Goal: Task Accomplishment & Management: Complete application form

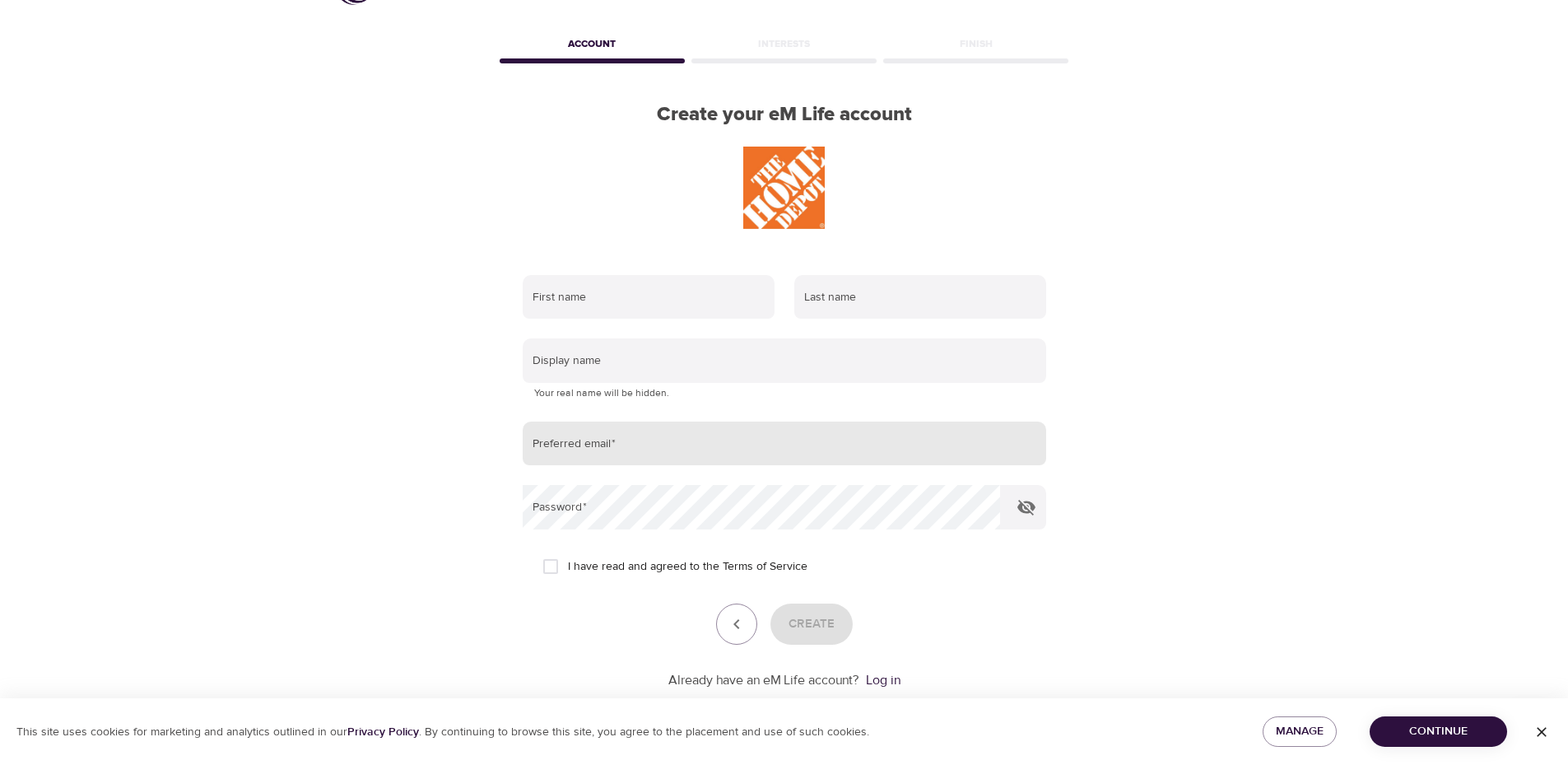
scroll to position [83, 0]
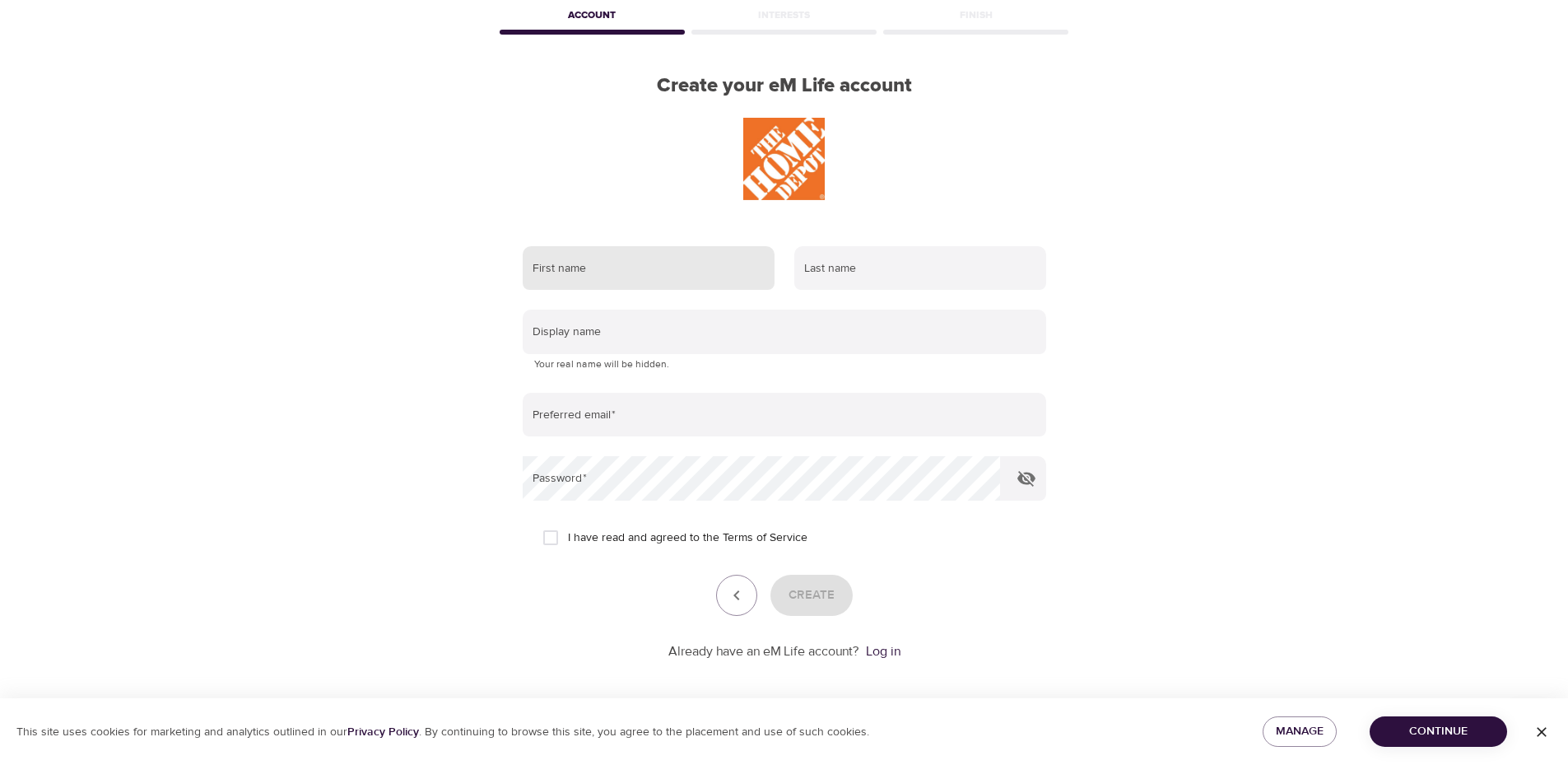
click at [624, 265] on input "text" at bounding box center [648, 268] width 252 height 45
type input "Thomas"
click at [846, 263] on input "text" at bounding box center [919, 268] width 252 height 45
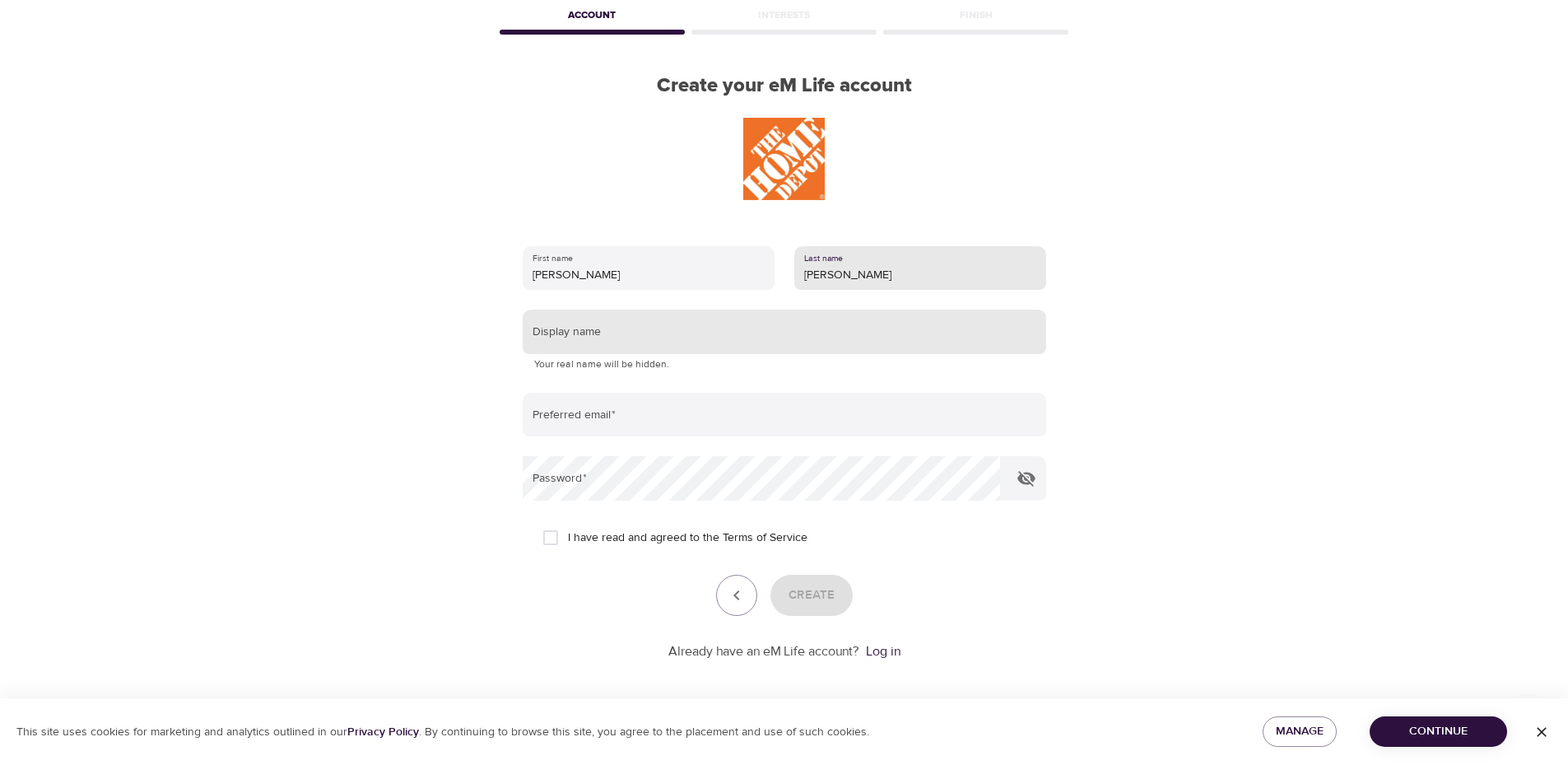
type input "Faunce"
click at [684, 333] on input "text" at bounding box center [784, 331] width 523 height 45
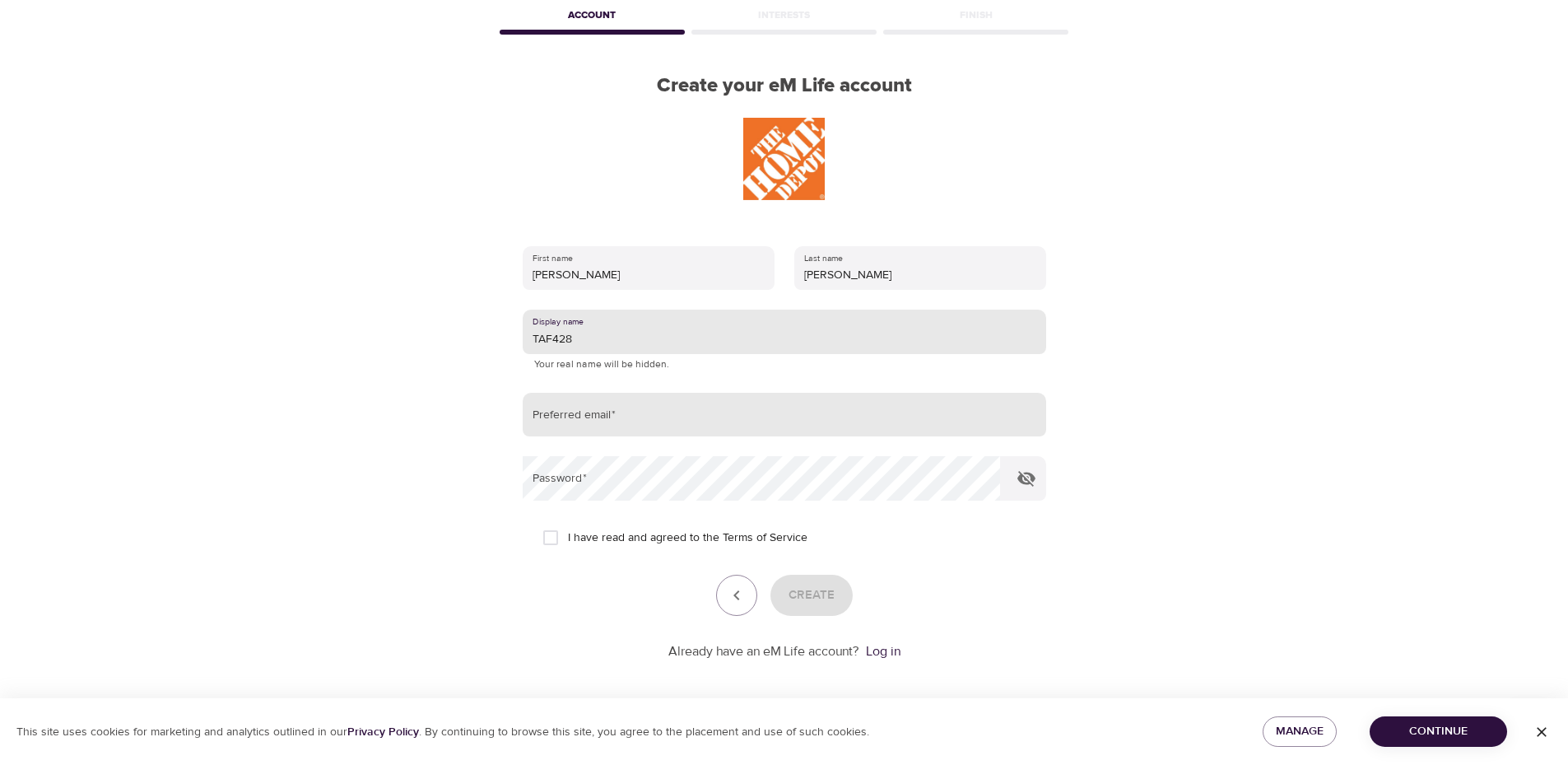
type input "TAF428"
click at [586, 415] on input "email" at bounding box center [784, 415] width 523 height 45
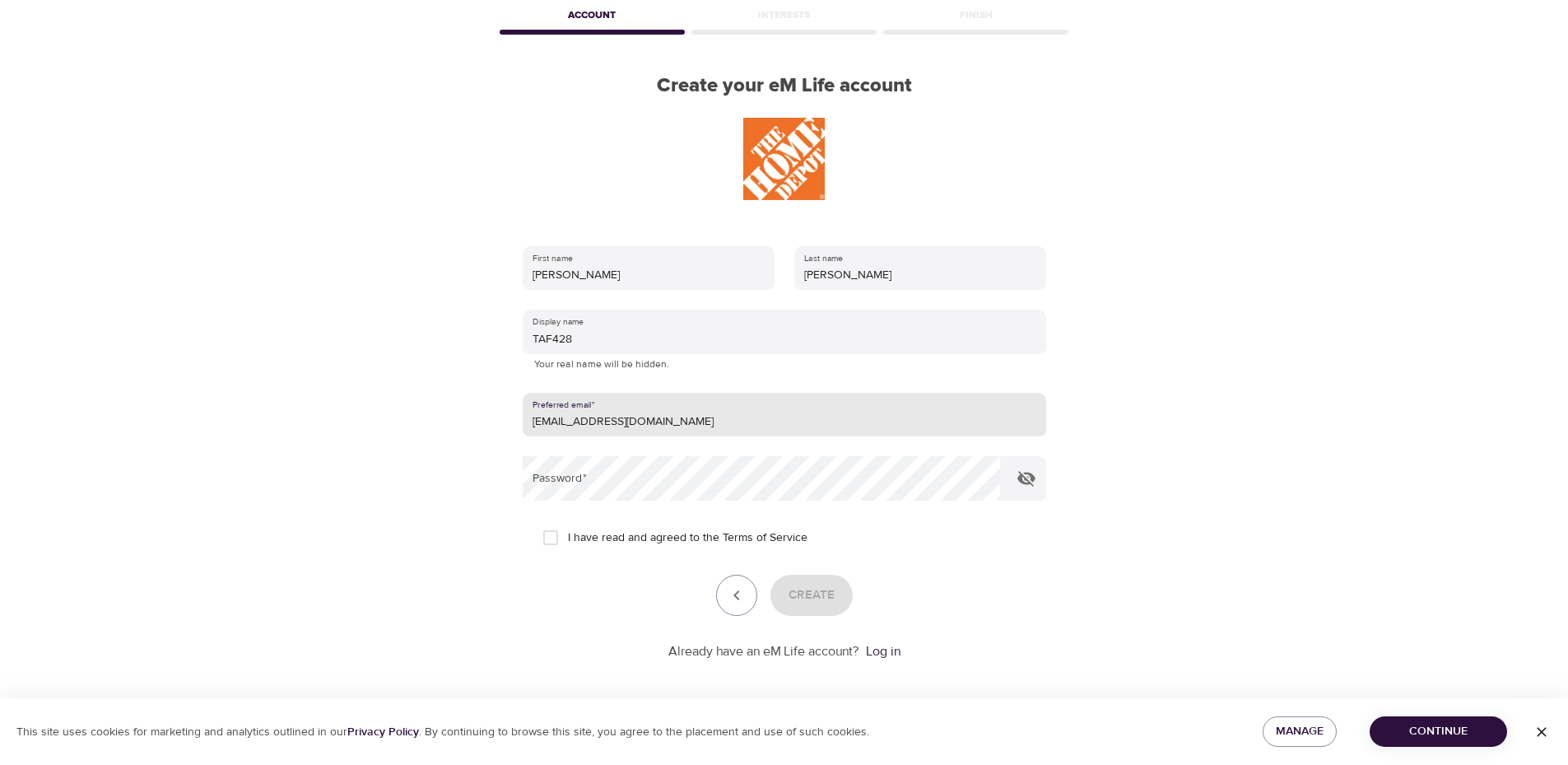
type input "thomas92262@yahoo.com"
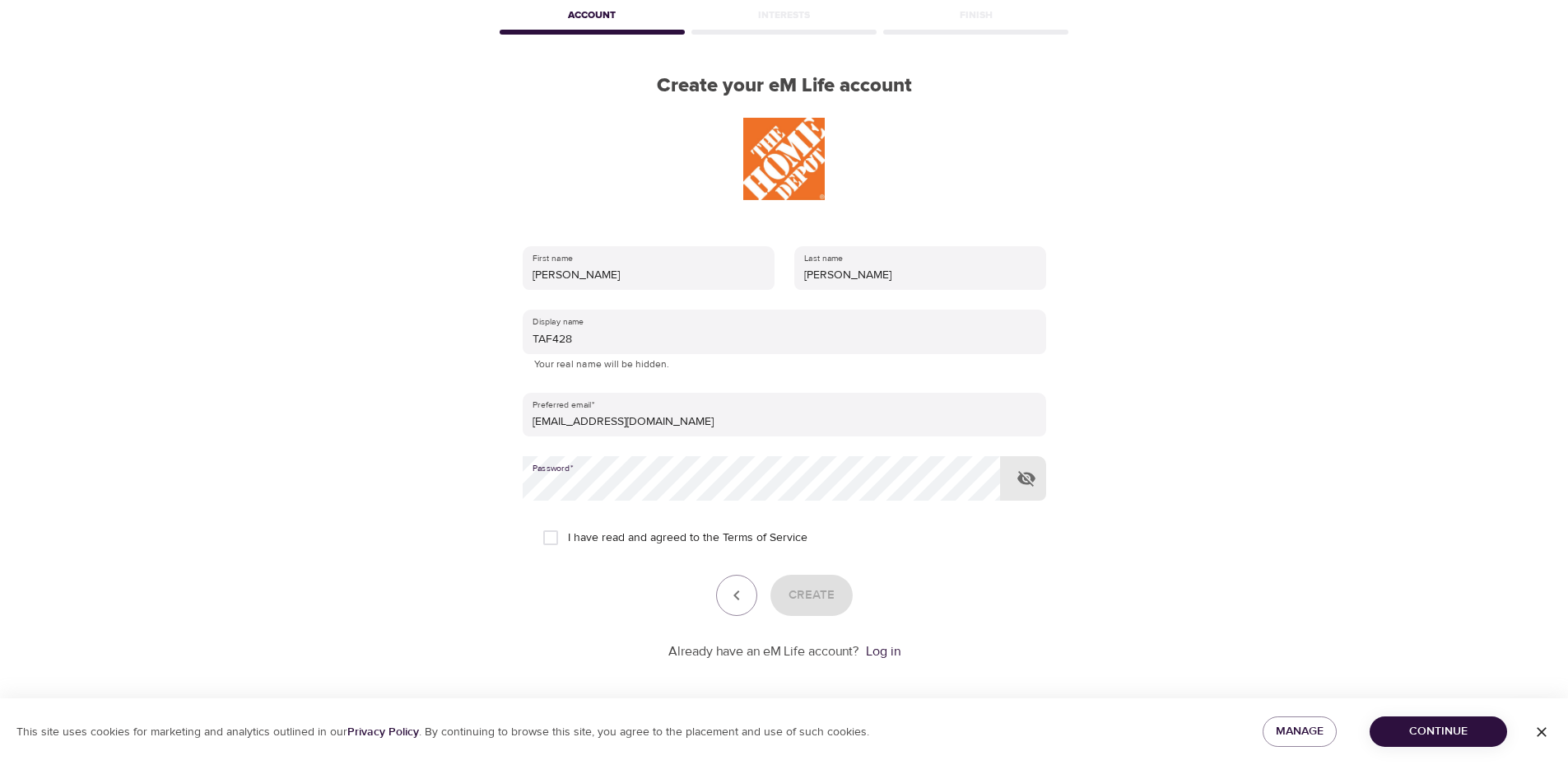
click at [557, 536] on input "I have read and agreed to the Terms of Service" at bounding box center [550, 537] width 35 height 35
checkbox input "true"
click at [808, 595] on span "Create" at bounding box center [812, 595] width 46 height 22
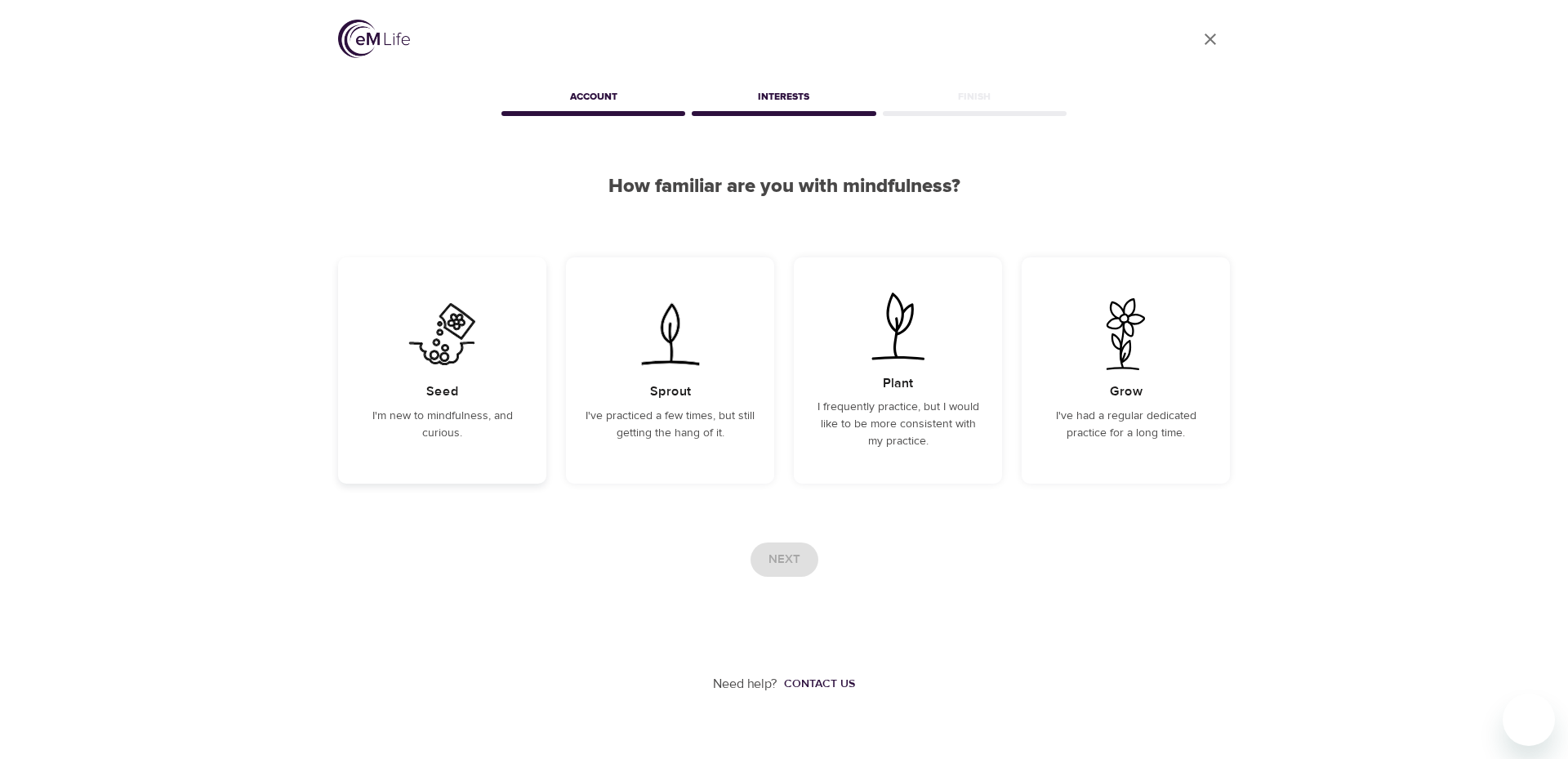
click at [448, 343] on img at bounding box center [442, 334] width 83 height 72
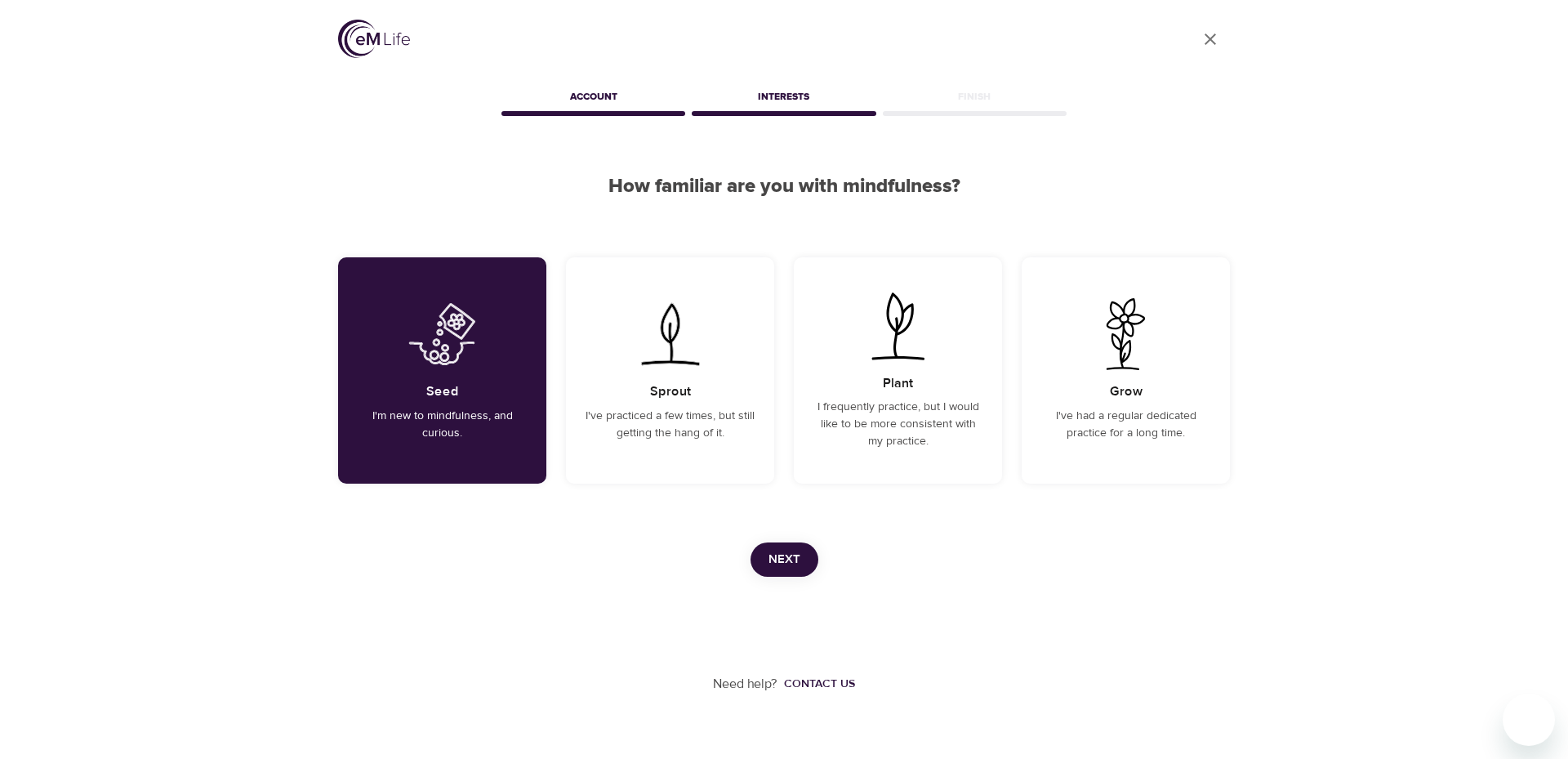
click at [774, 561] on span "Next" at bounding box center [784, 560] width 32 height 22
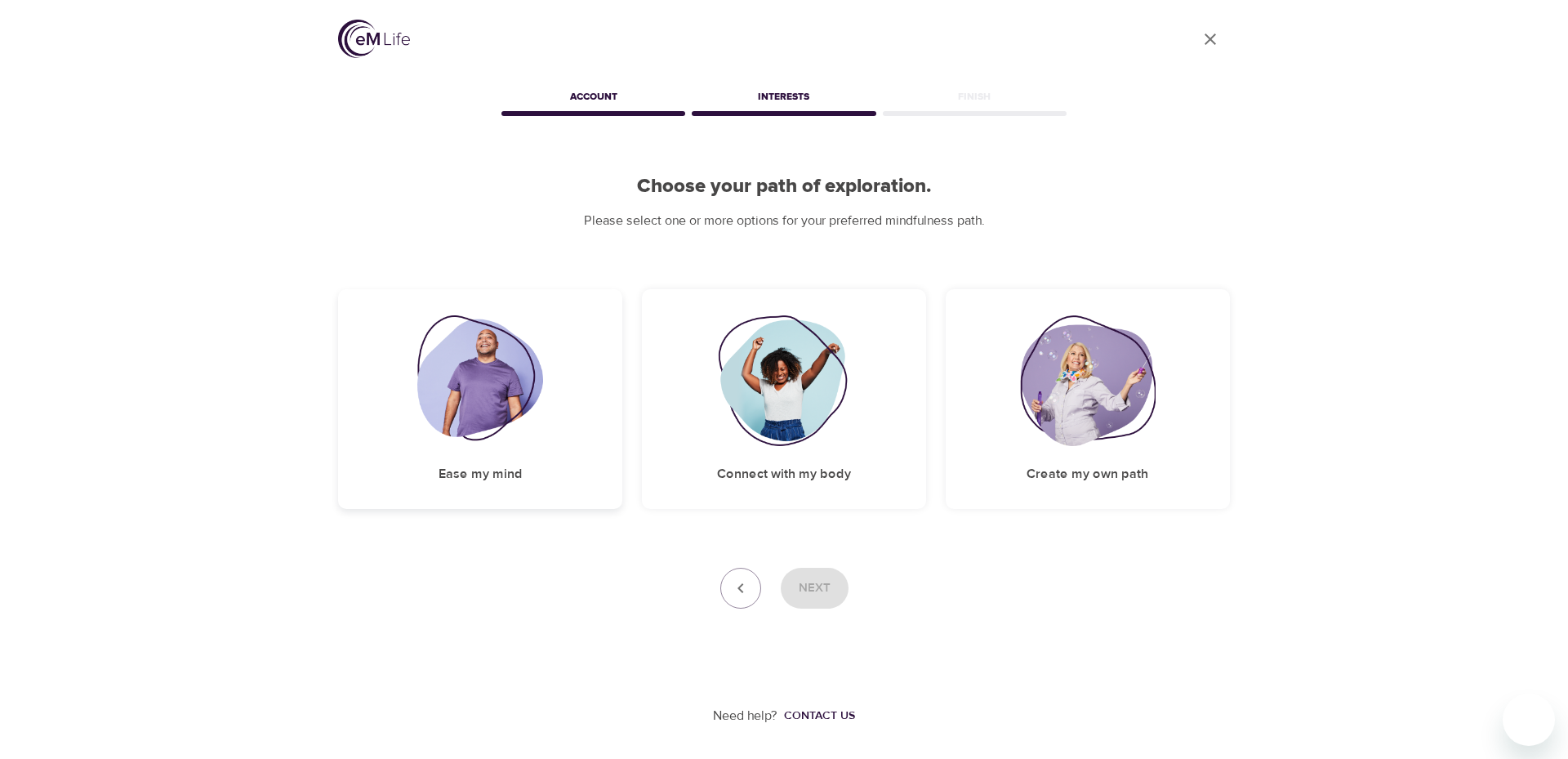
click at [460, 402] on img at bounding box center [481, 380] width 126 height 130
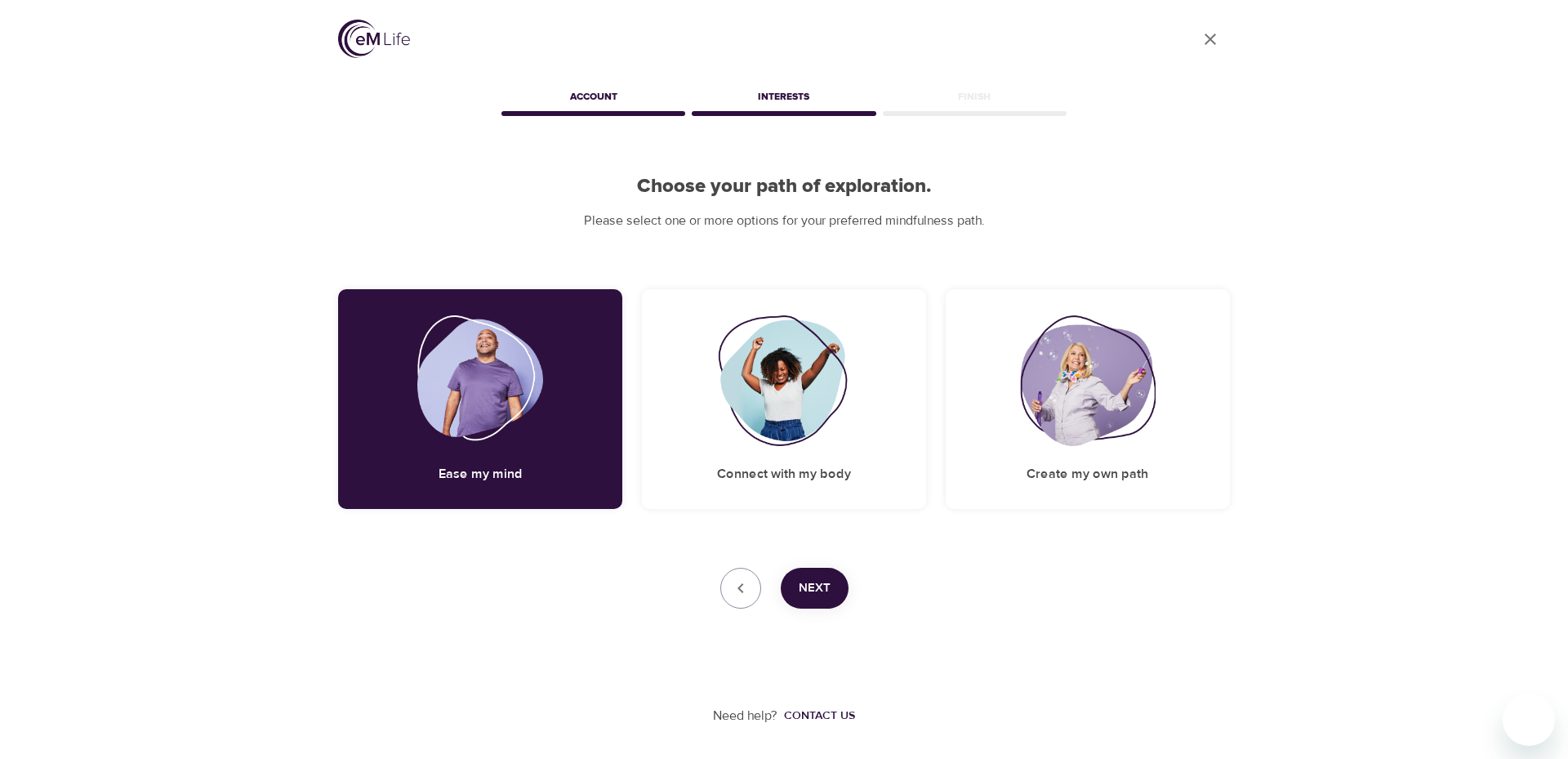
click at [831, 591] on button "Next" at bounding box center [815, 587] width 68 height 40
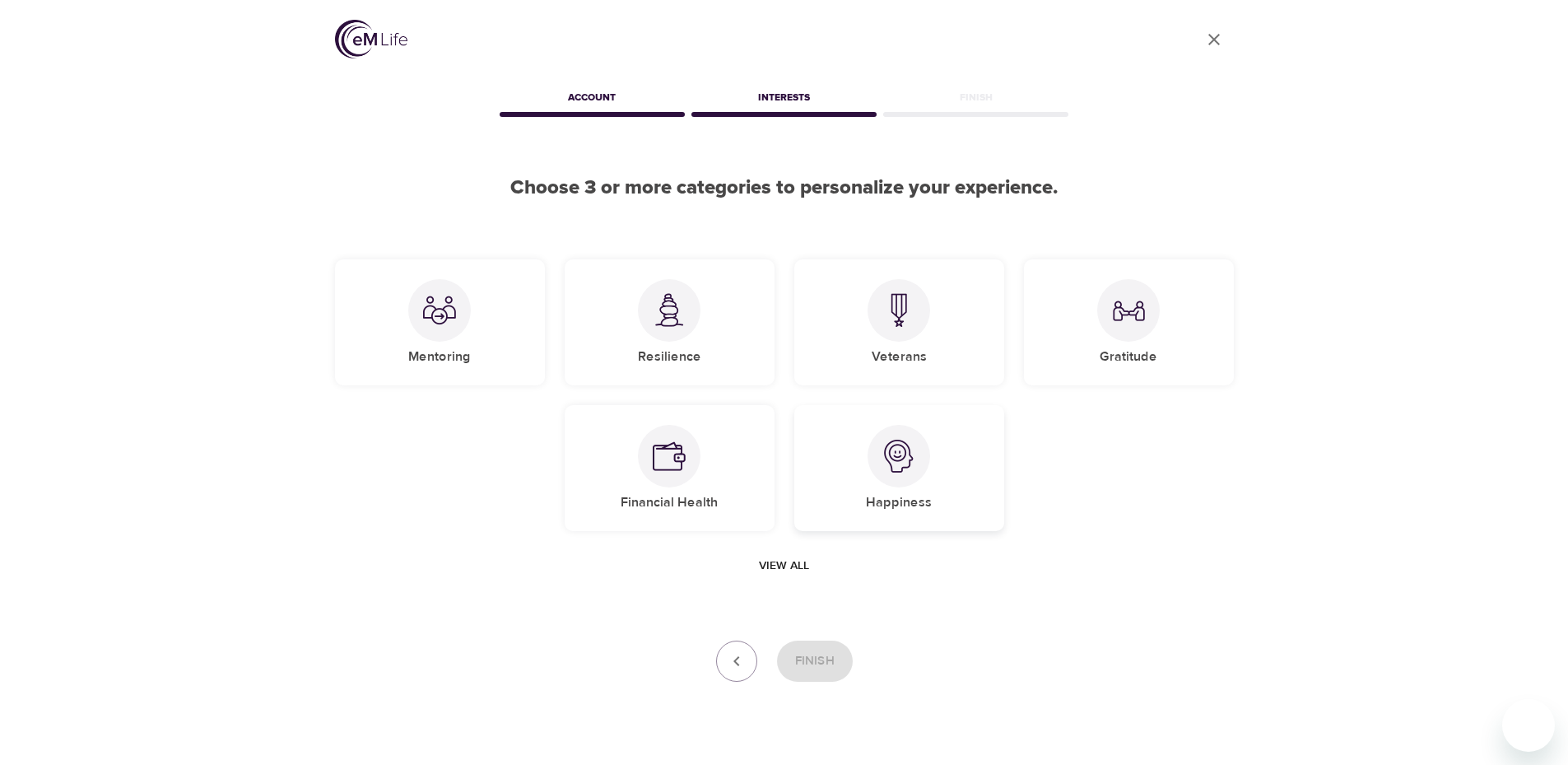
click at [895, 471] on img at bounding box center [898, 456] width 33 height 33
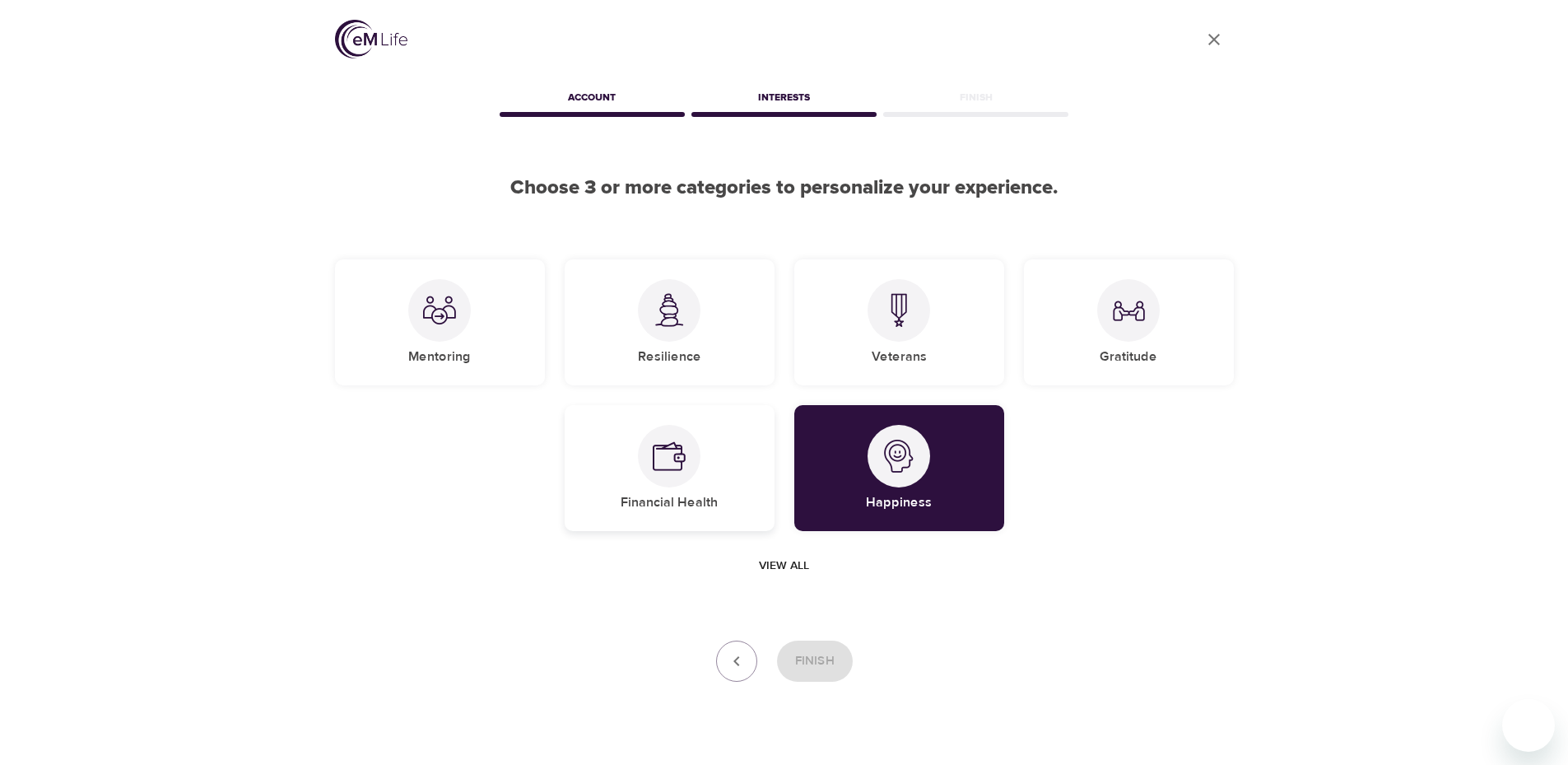
click at [676, 468] on img at bounding box center [669, 456] width 33 height 33
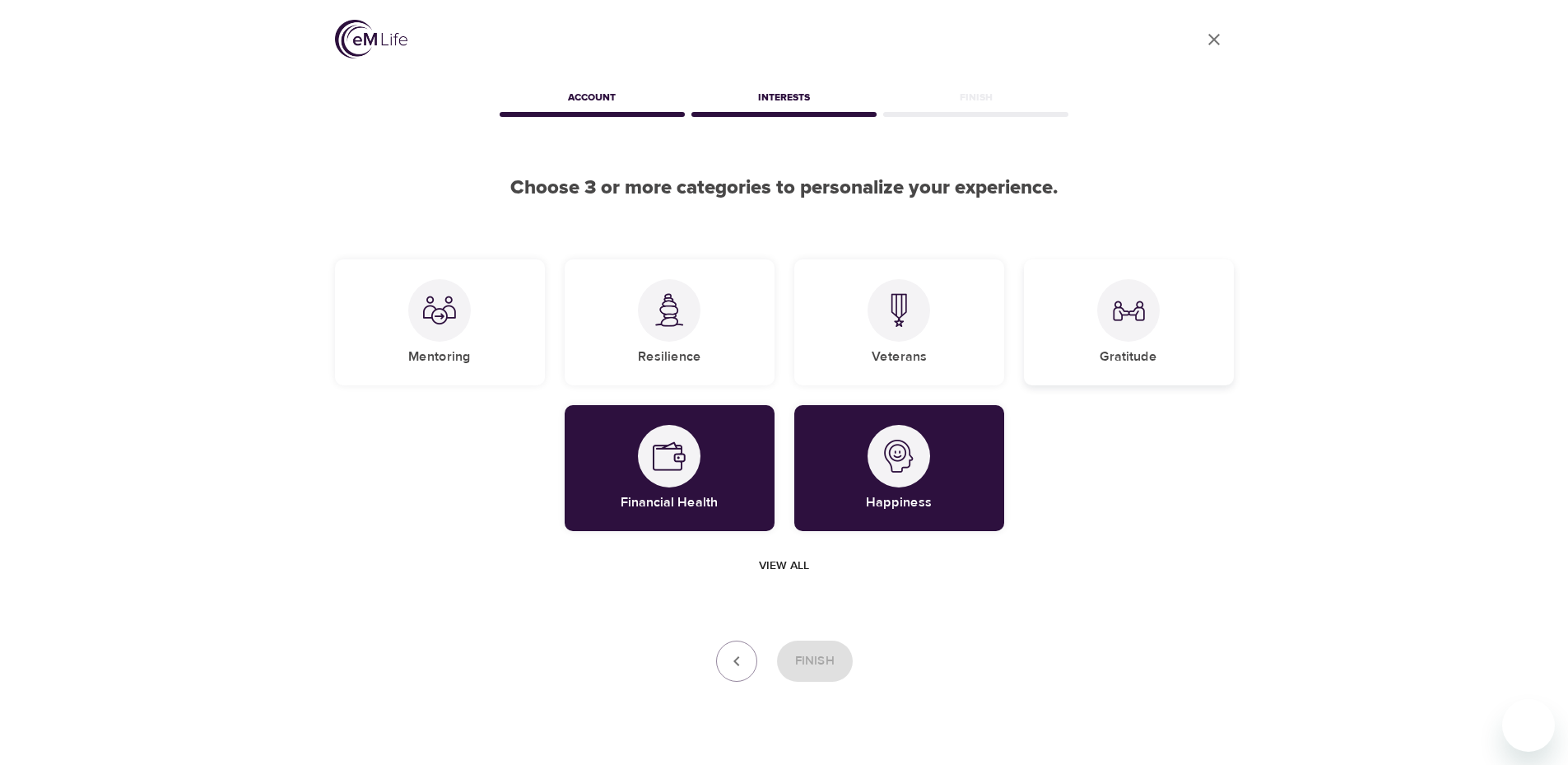
click at [1130, 314] on img at bounding box center [1128, 309] width 33 height 33
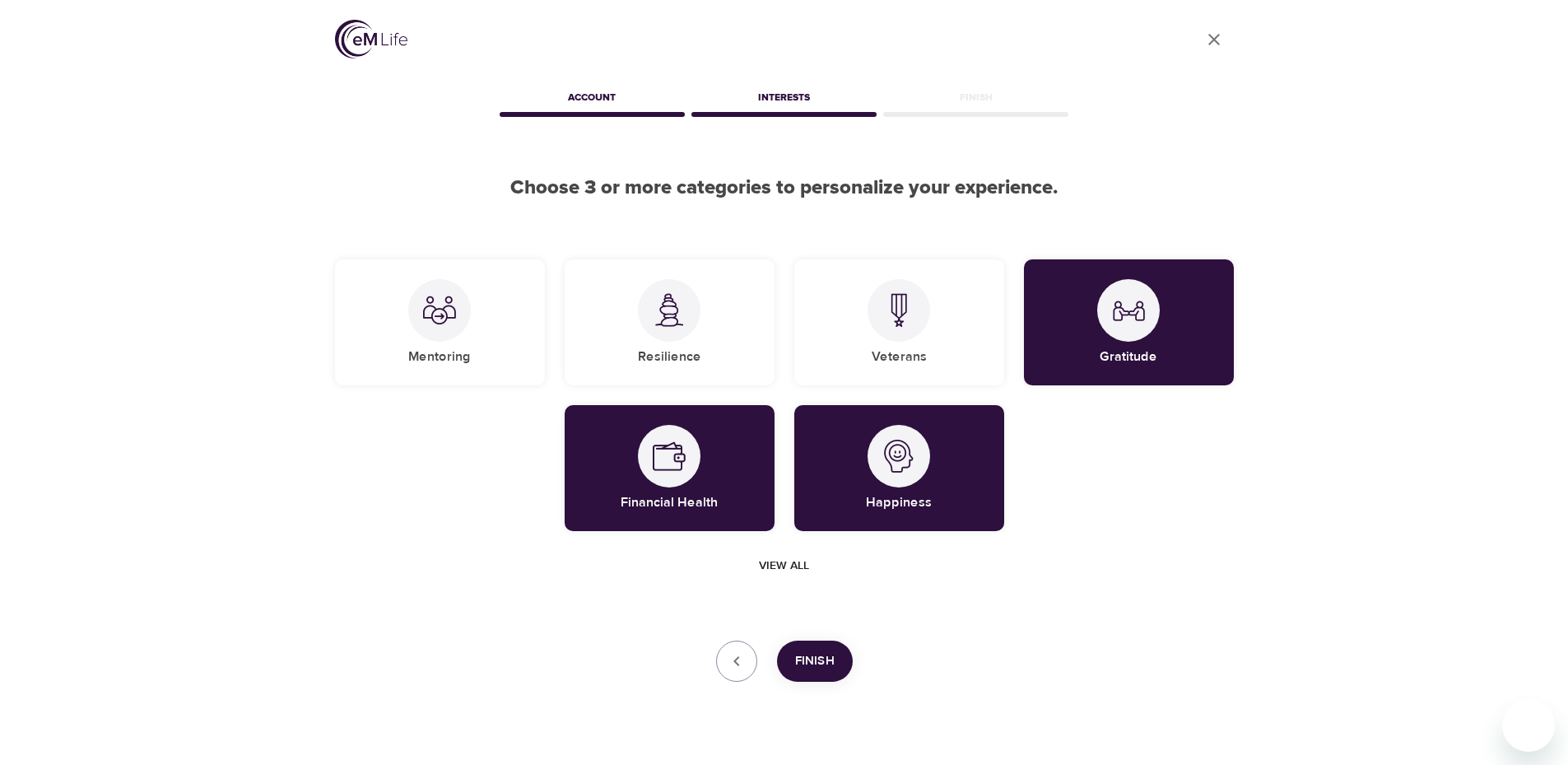
click at [832, 655] on span "Finish" at bounding box center [815, 662] width 40 height 22
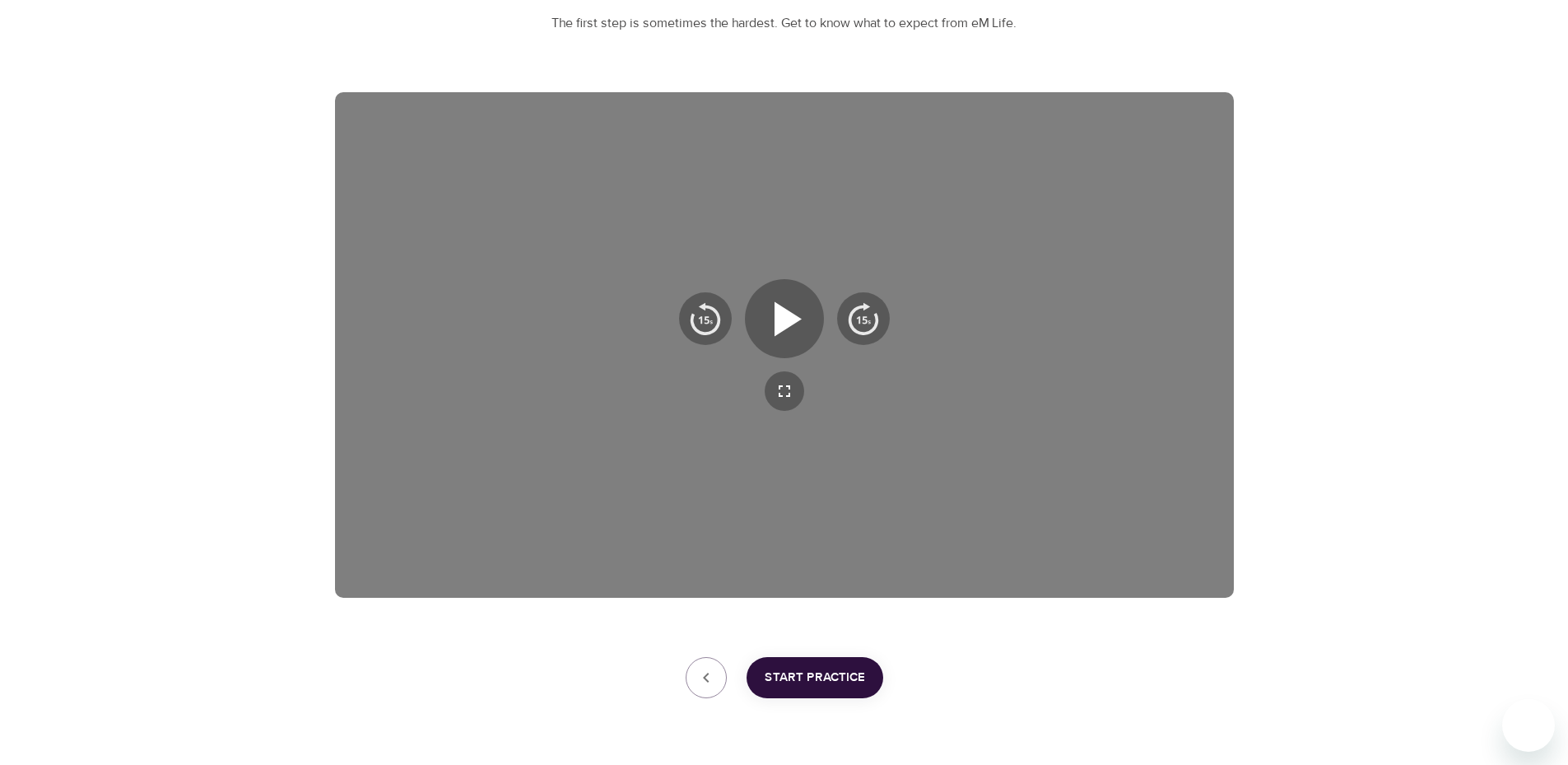
scroll to position [168, 0]
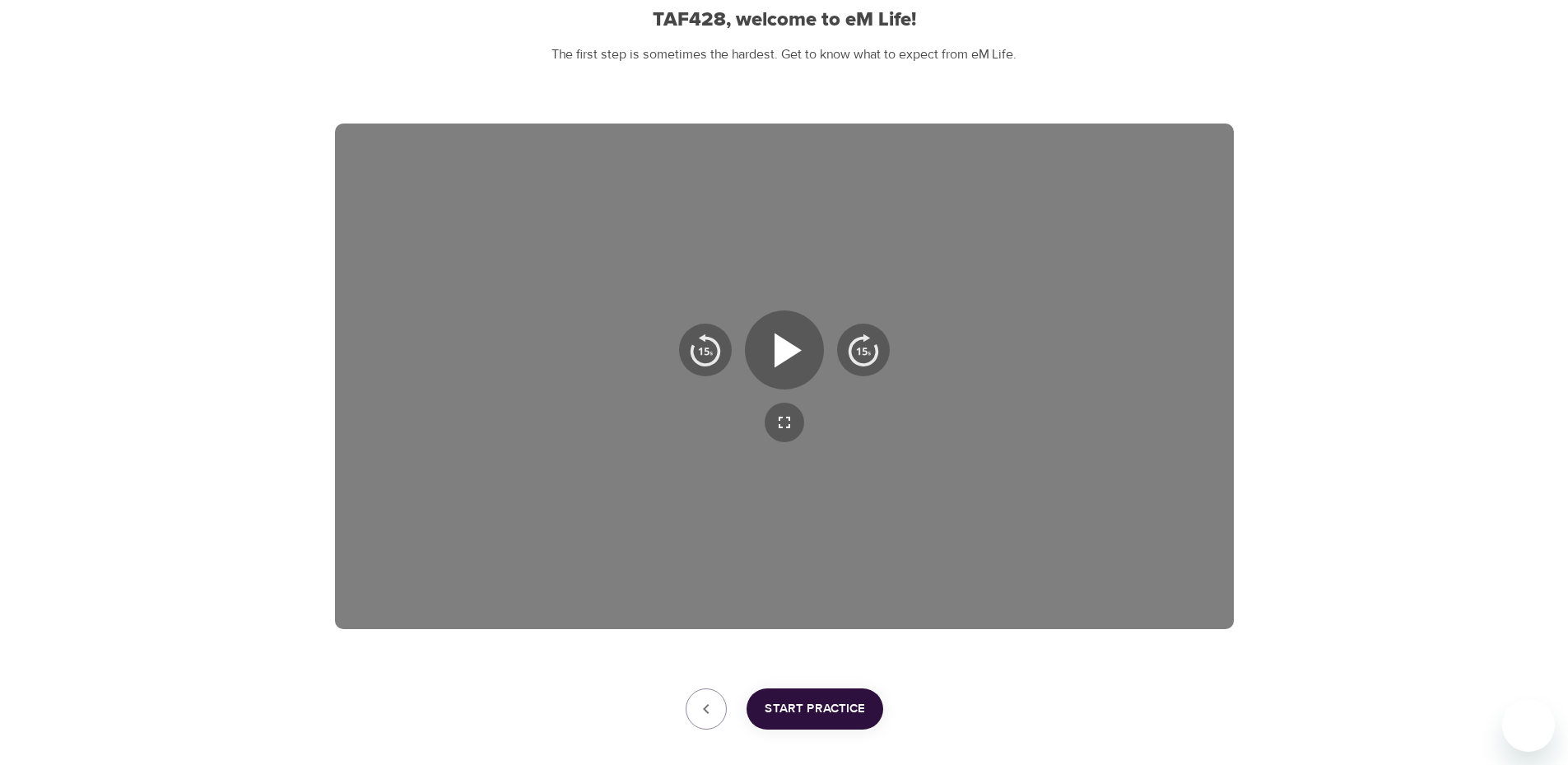
click at [832, 713] on span "Start Practice" at bounding box center [815, 709] width 100 height 22
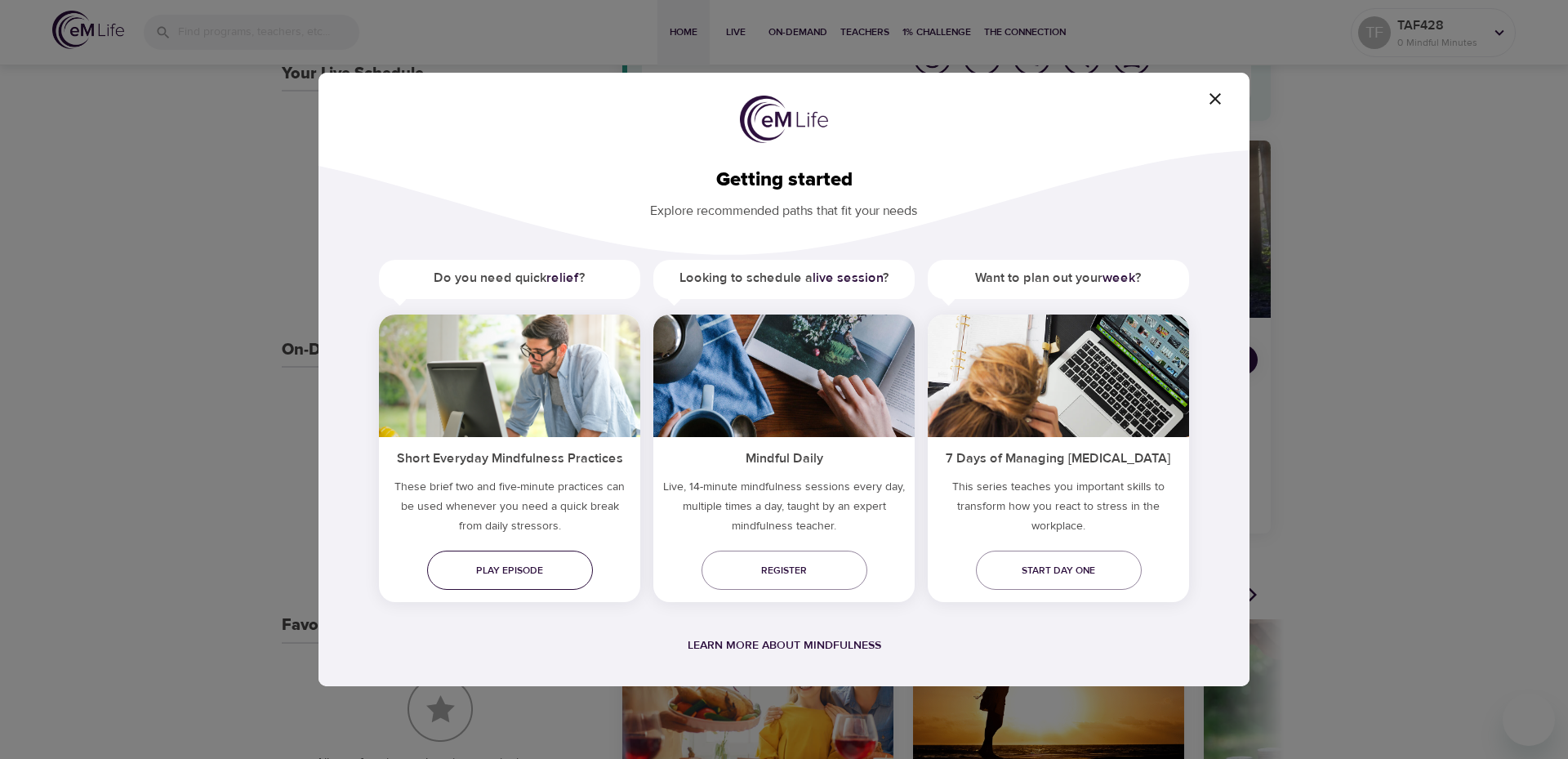
click at [526, 580] on link "Play episode" at bounding box center [510, 570] width 166 height 39
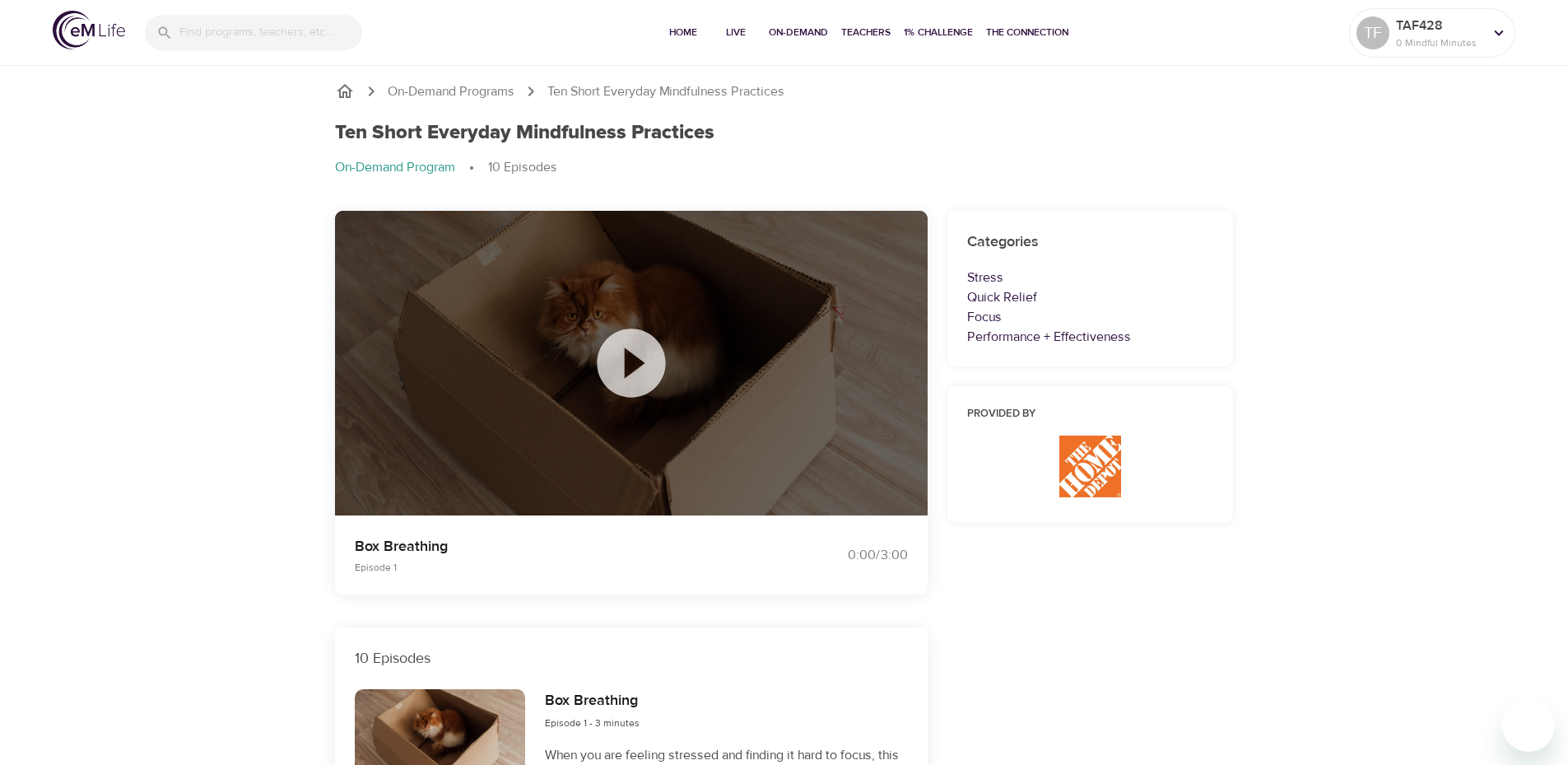
click at [628, 356] on icon at bounding box center [631, 362] width 83 height 83
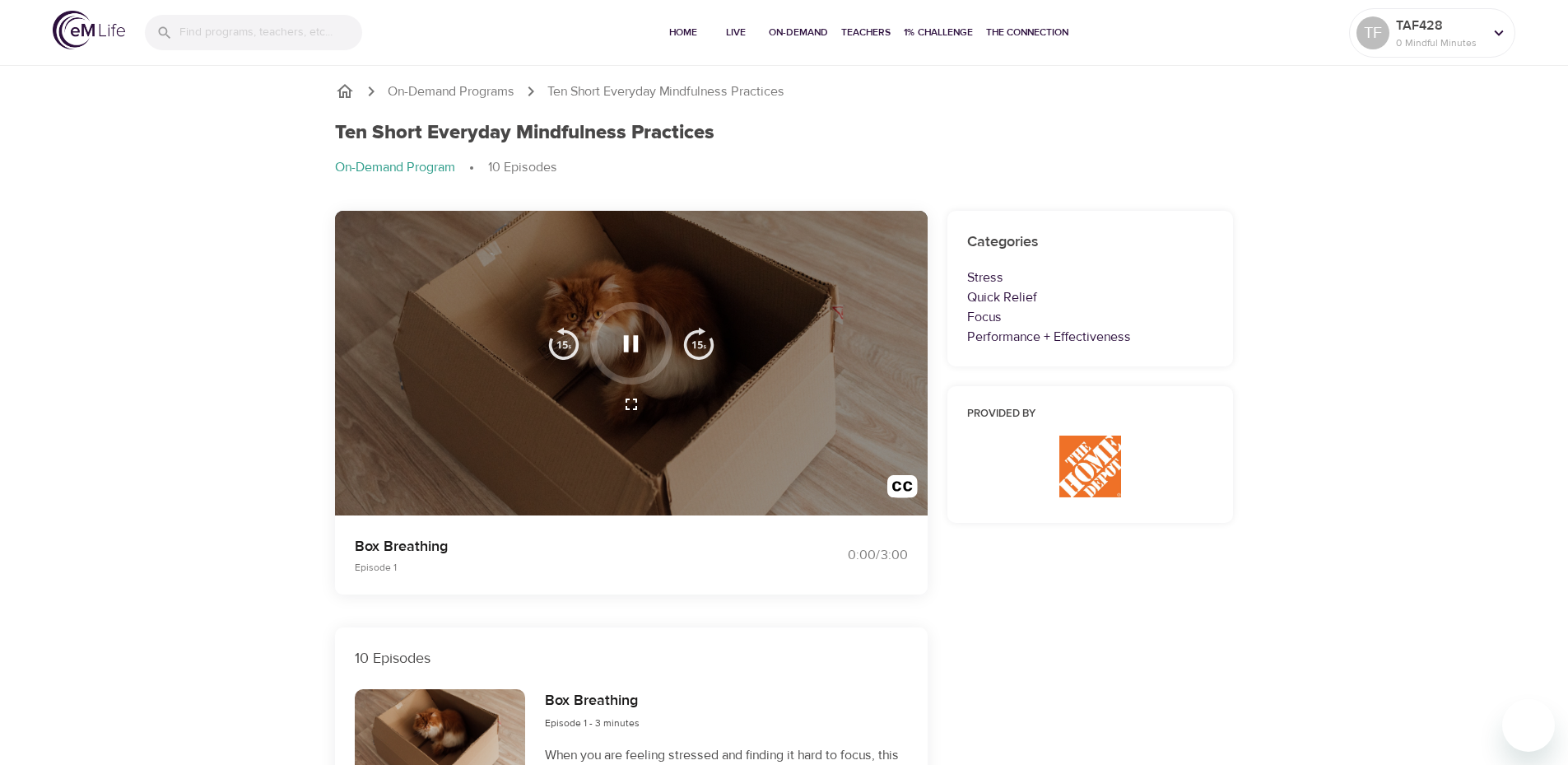
click at [622, 348] on icon "button" at bounding box center [631, 343] width 29 height 29
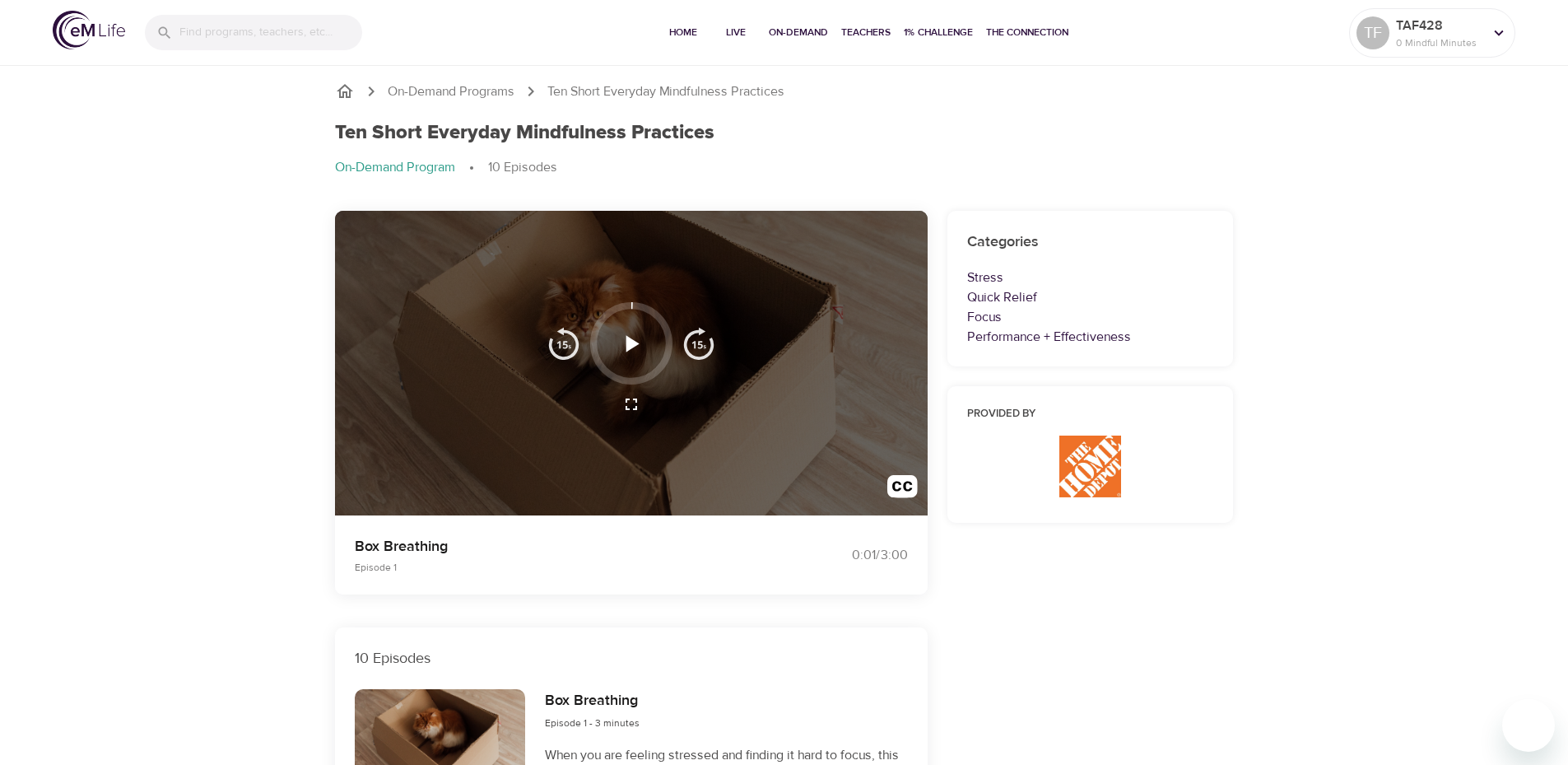
click at [622, 348] on icon "button" at bounding box center [631, 343] width 29 height 29
